Goal: Task Accomplishment & Management: Use online tool/utility

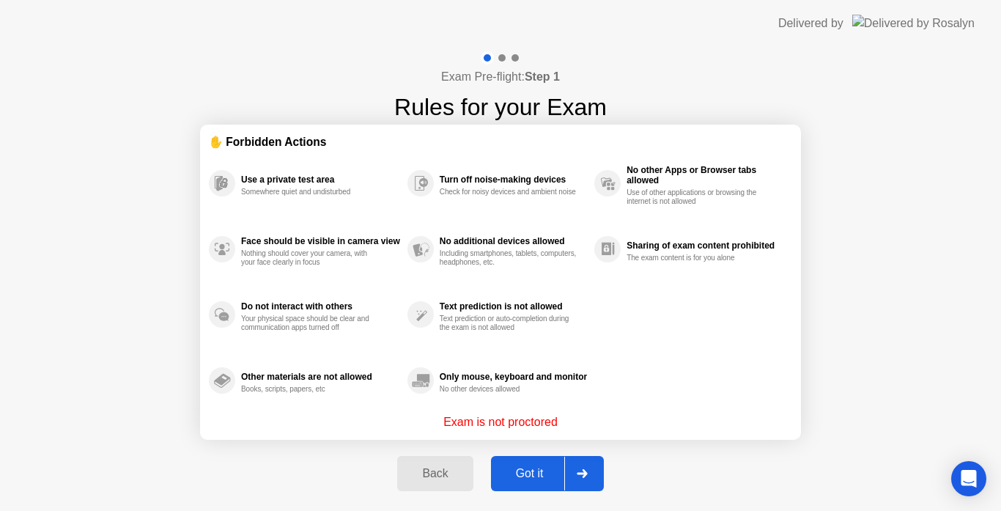
click at [592, 474] on div at bounding box center [582, 474] width 35 height 34
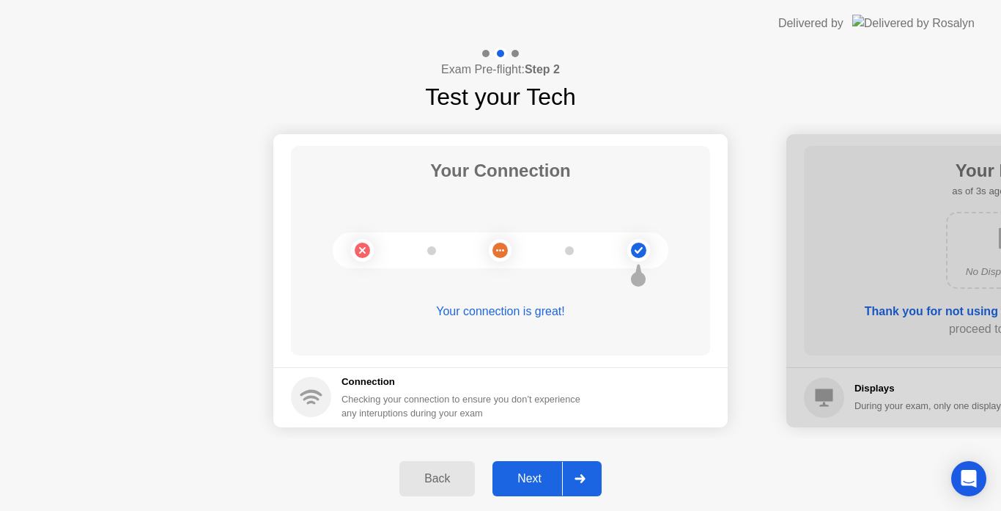
click at [580, 478] on icon at bounding box center [580, 478] width 10 height 9
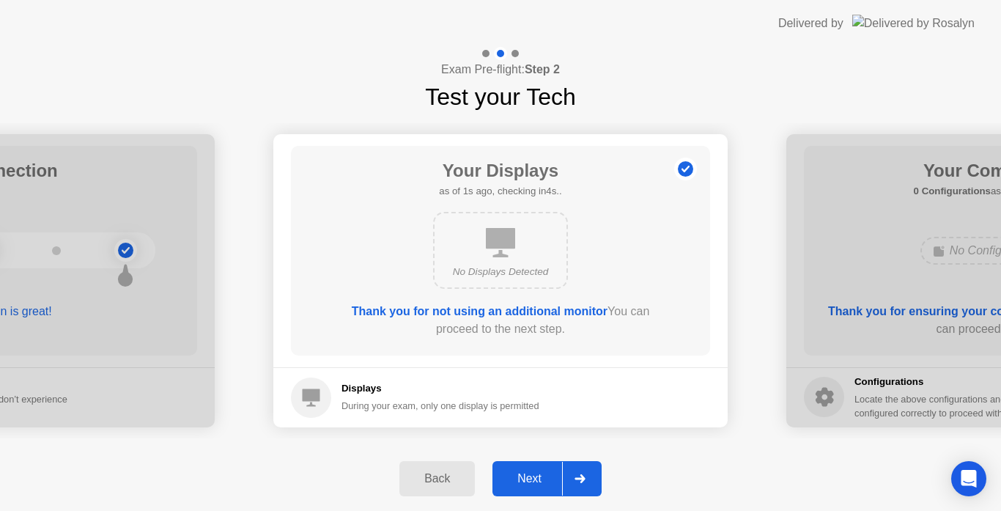
click at [580, 478] on icon at bounding box center [580, 478] width 10 height 9
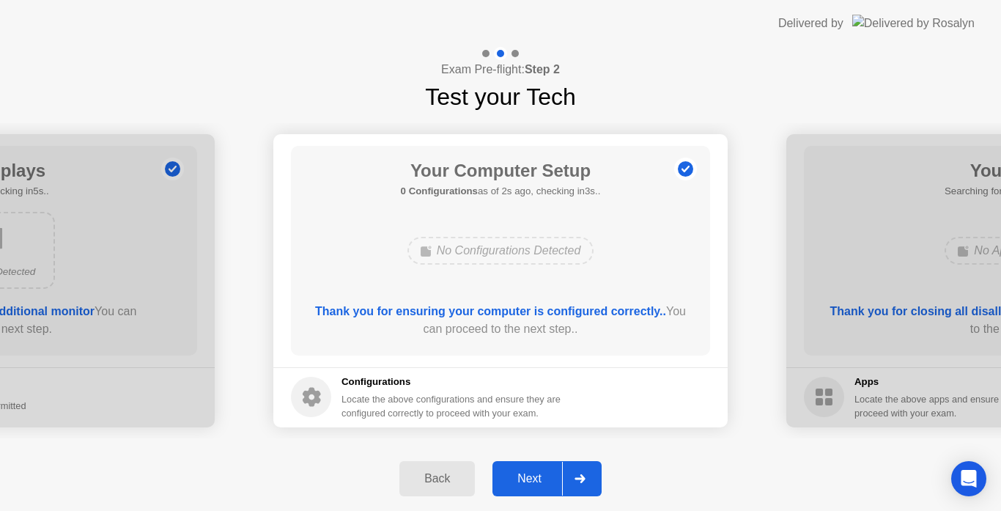
click at [580, 477] on icon at bounding box center [580, 478] width 11 height 9
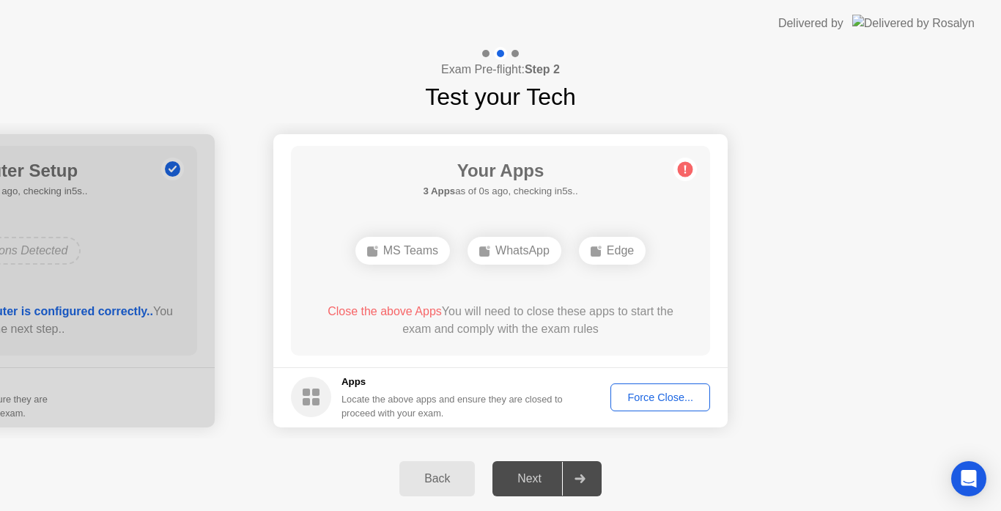
click at [654, 398] on div "Force Close..." at bounding box center [660, 397] width 89 height 12
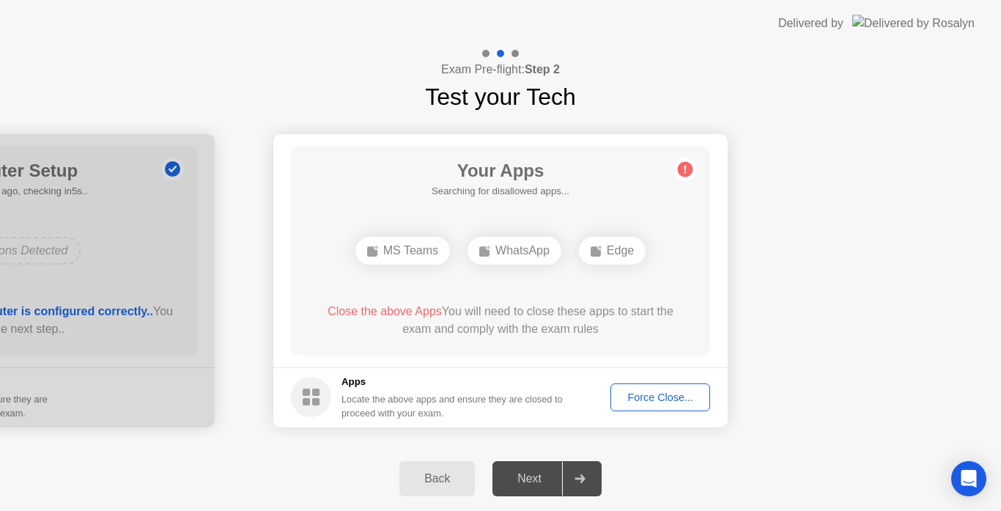
click at [639, 398] on div "Force Close..." at bounding box center [660, 397] width 89 height 12
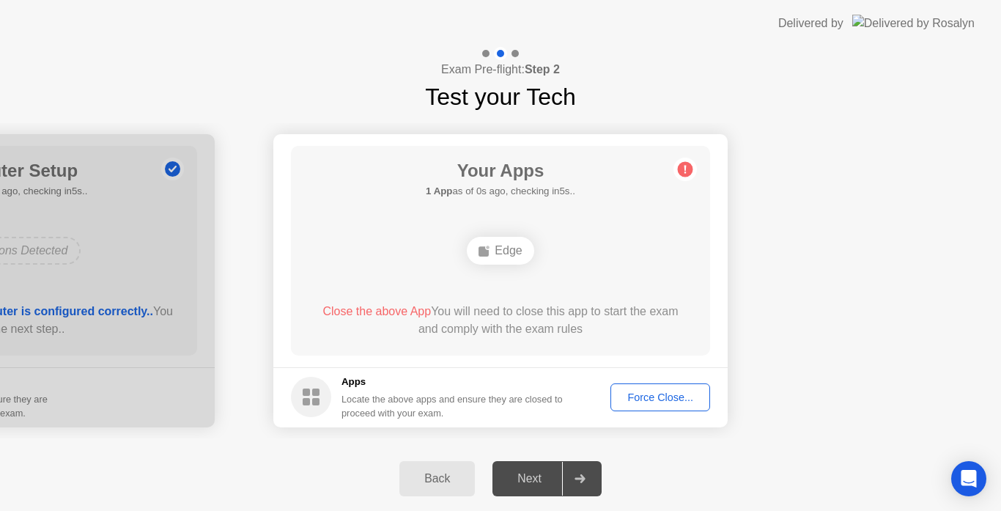
click at [666, 399] on div "Force Close..." at bounding box center [660, 397] width 89 height 12
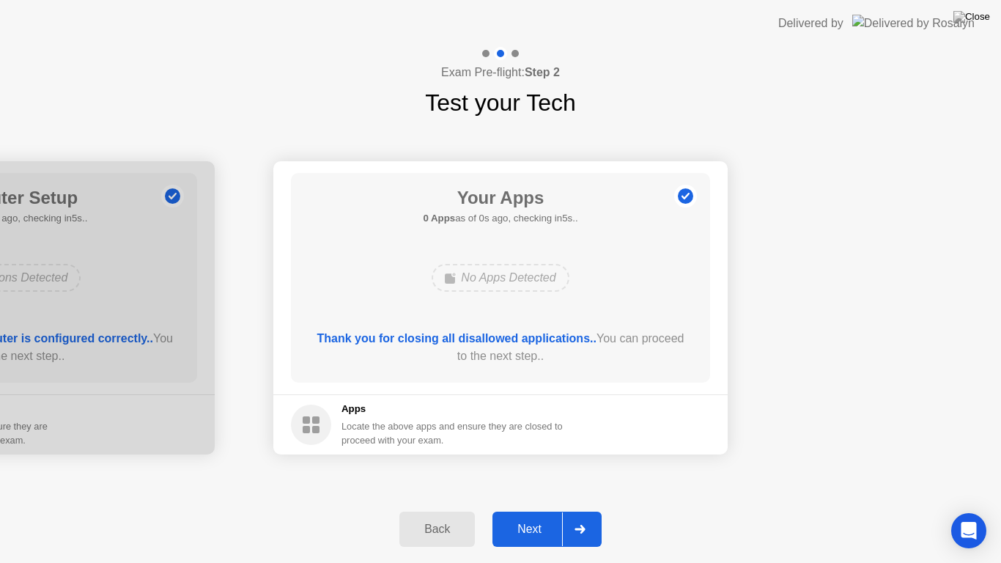
click at [523, 510] on div "Next" at bounding box center [529, 529] width 65 height 13
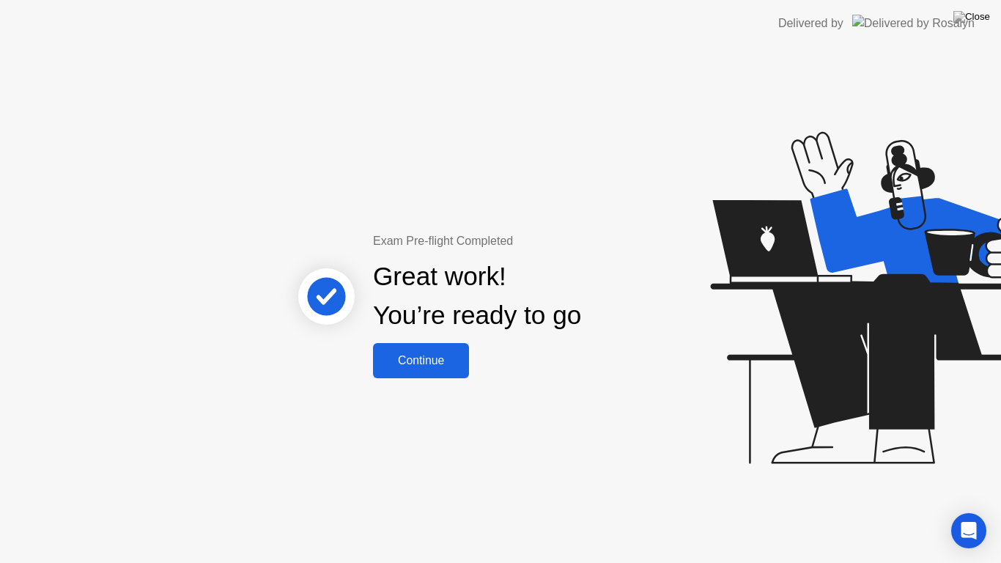
click at [421, 366] on div "Continue" at bounding box center [421, 360] width 87 height 13
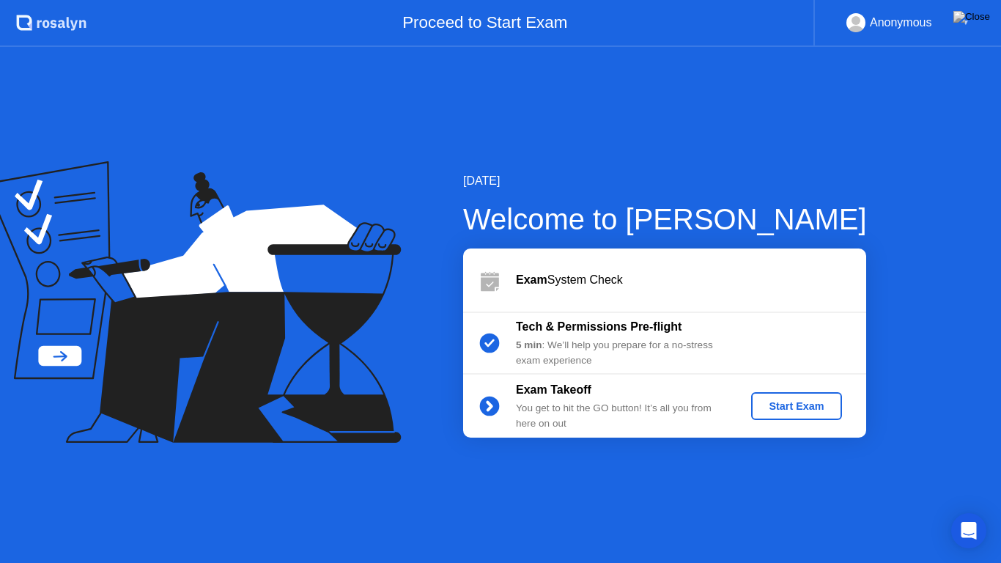
click at [788, 408] on div "Start Exam" at bounding box center [796, 406] width 78 height 12
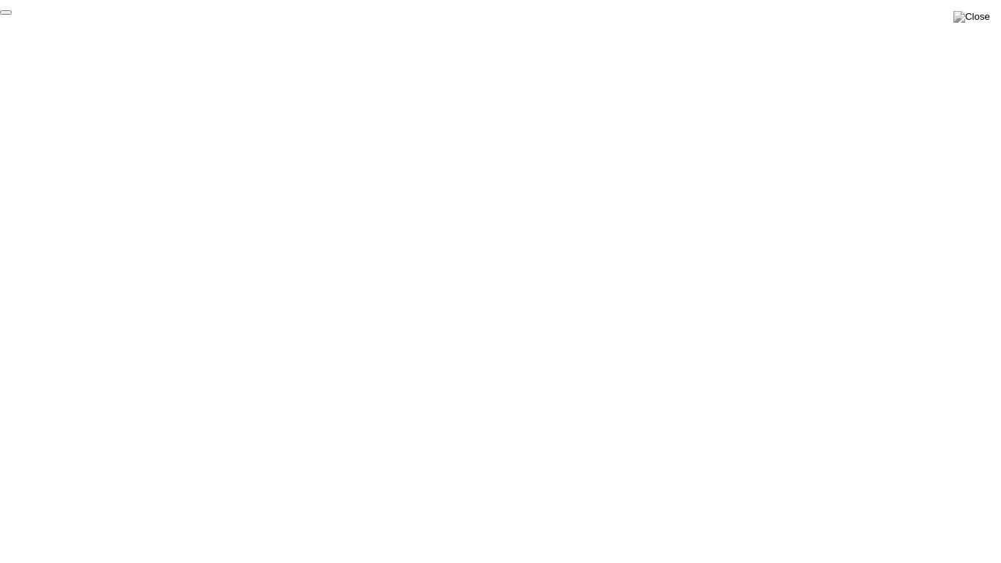
click div "End Proctoring Session"
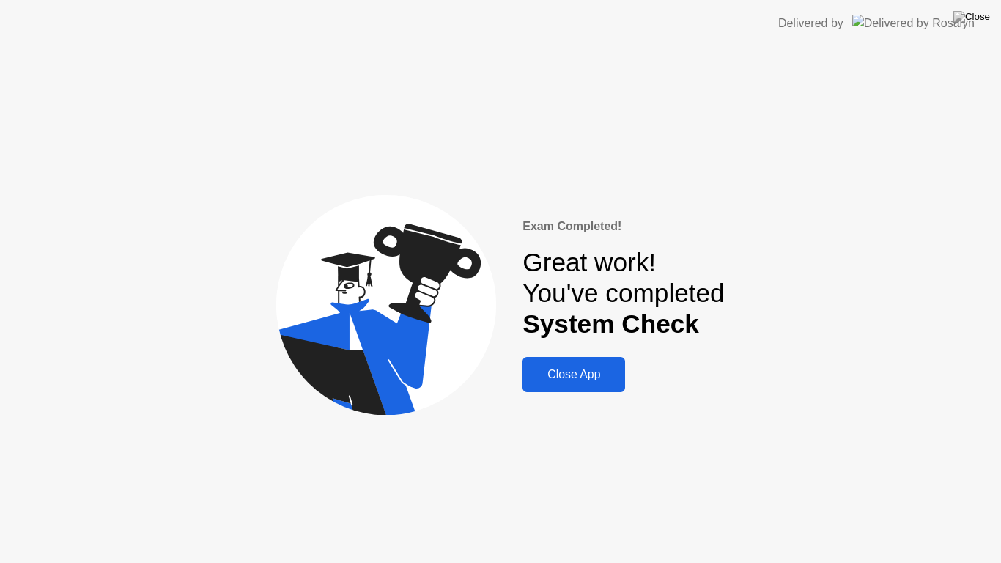
click at [592, 369] on div "Close App" at bounding box center [574, 374] width 94 height 13
